Goal: Find specific page/section

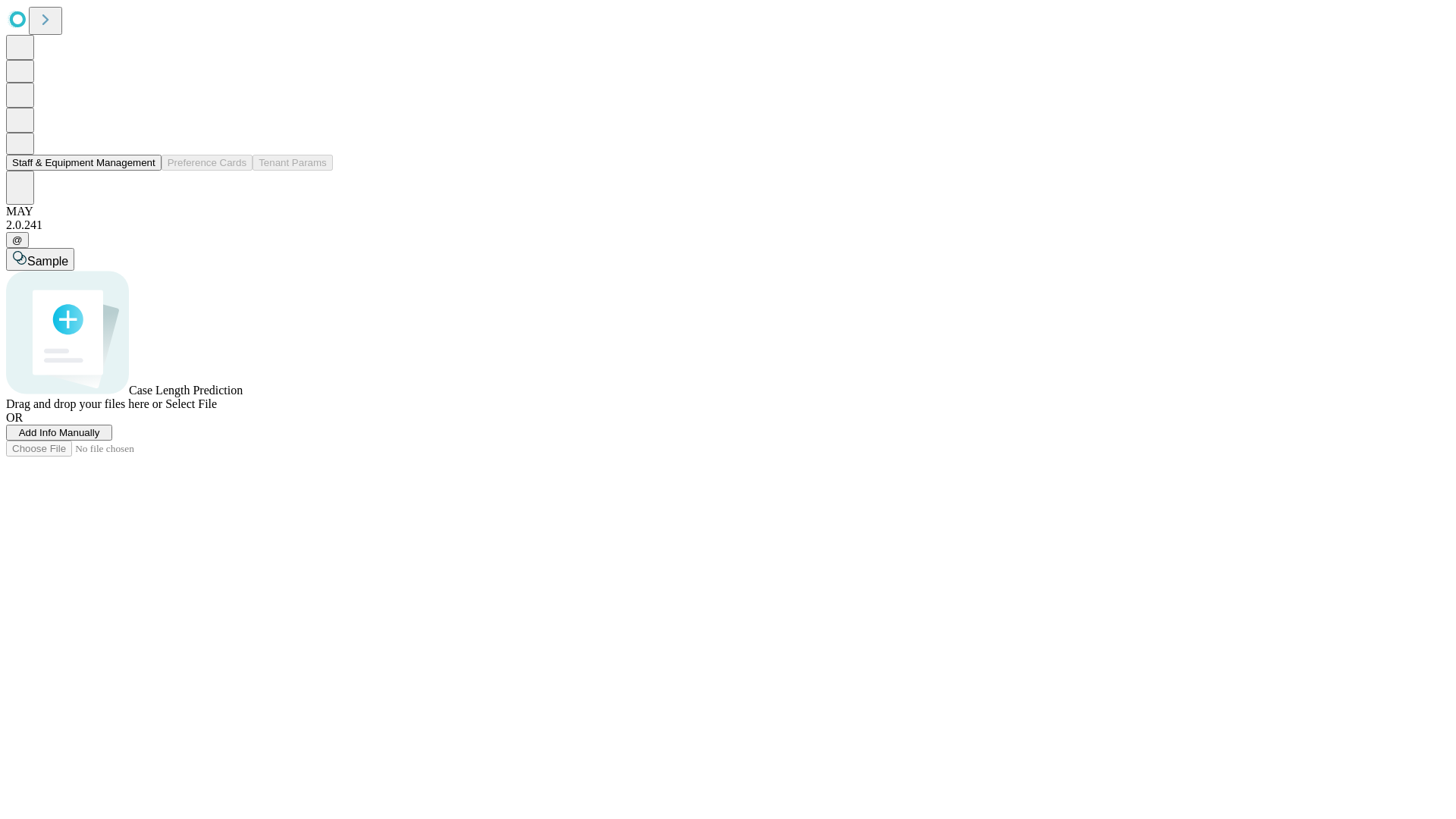
click at [145, 170] on button "Staff & Equipment Management" at bounding box center [83, 162] width 155 height 16
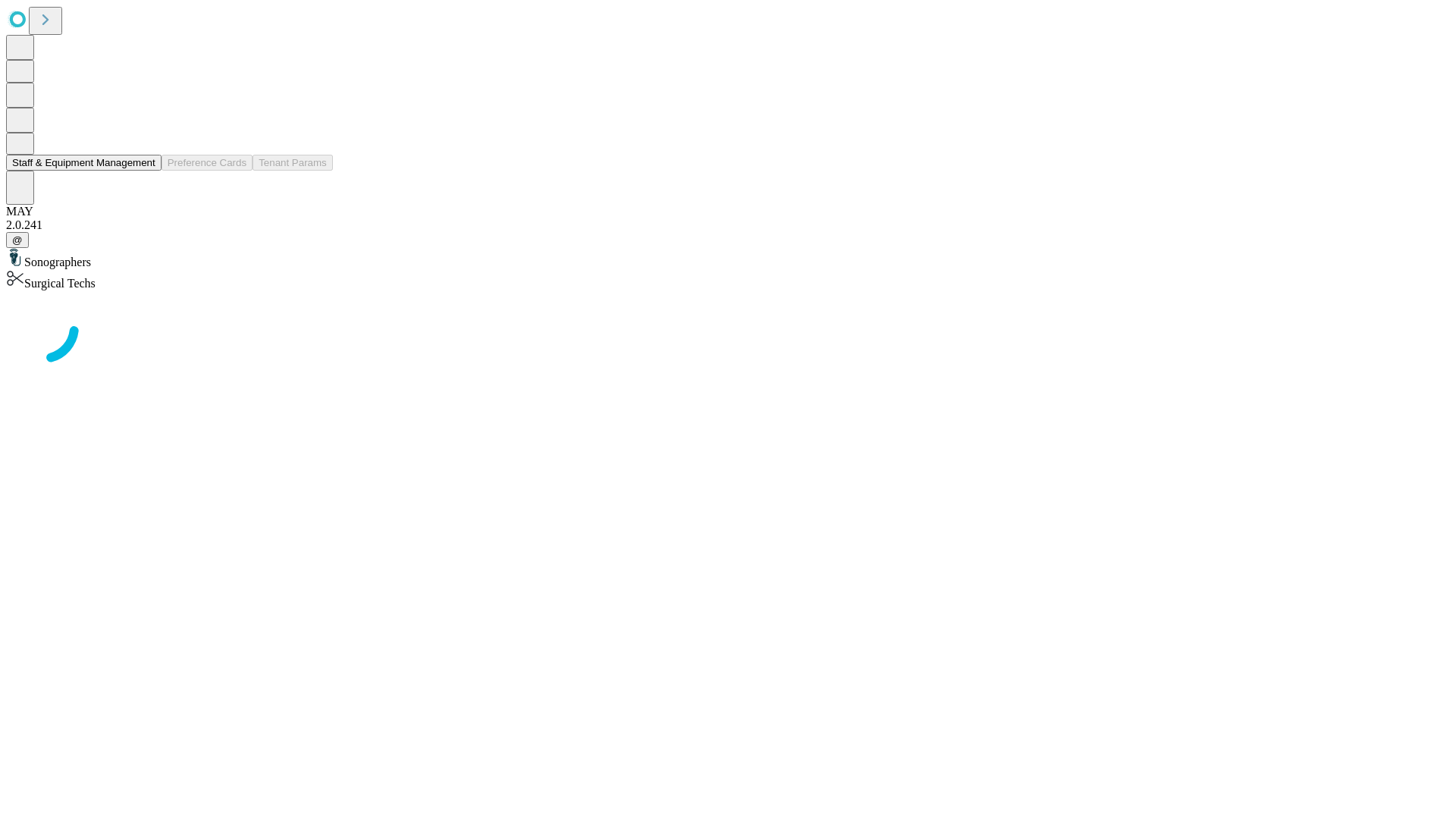
click at [145, 170] on button "Staff & Equipment Management" at bounding box center [83, 162] width 155 height 16
